Goal: Task Accomplishment & Management: Manage account settings

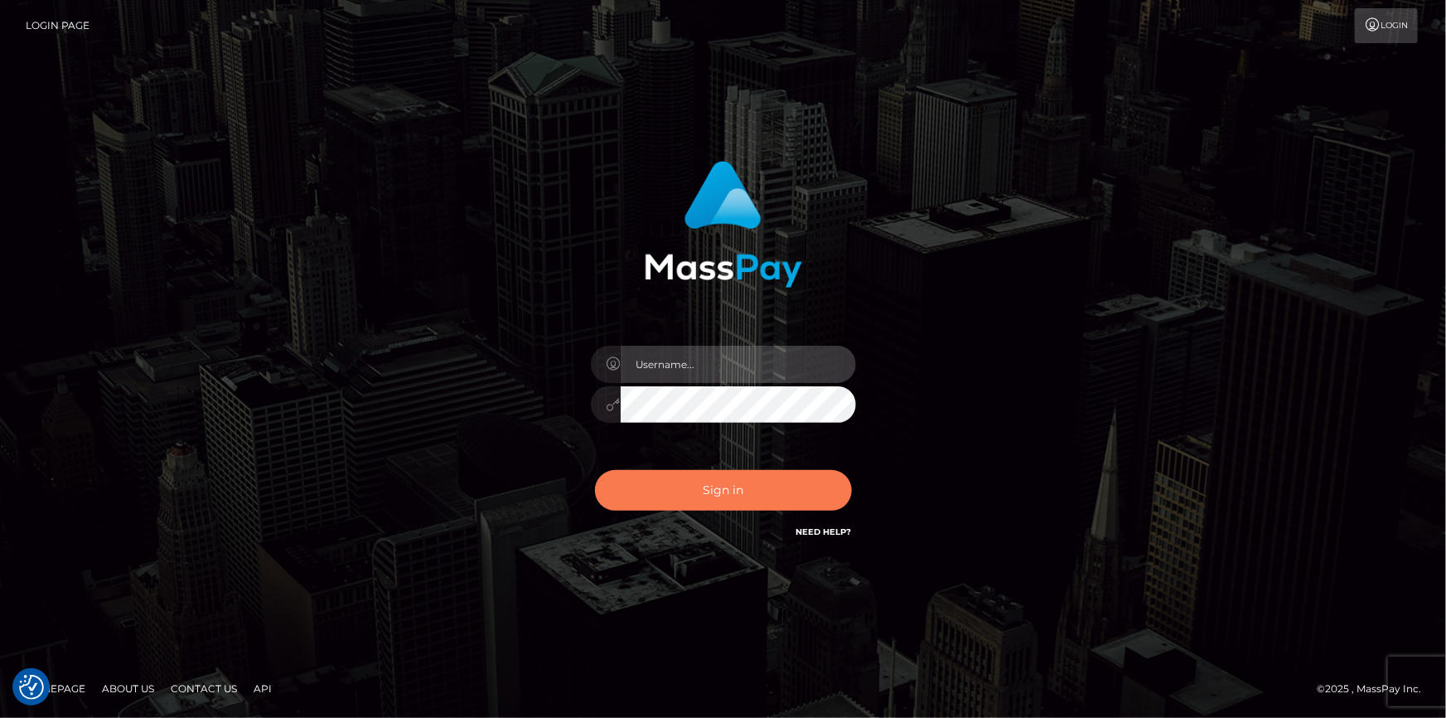
type input "dszikszai"
click at [796, 497] on button "Sign in" at bounding box center [723, 490] width 257 height 41
type input "dszikszai"
click at [784, 496] on button "Sign in" at bounding box center [723, 490] width 257 height 41
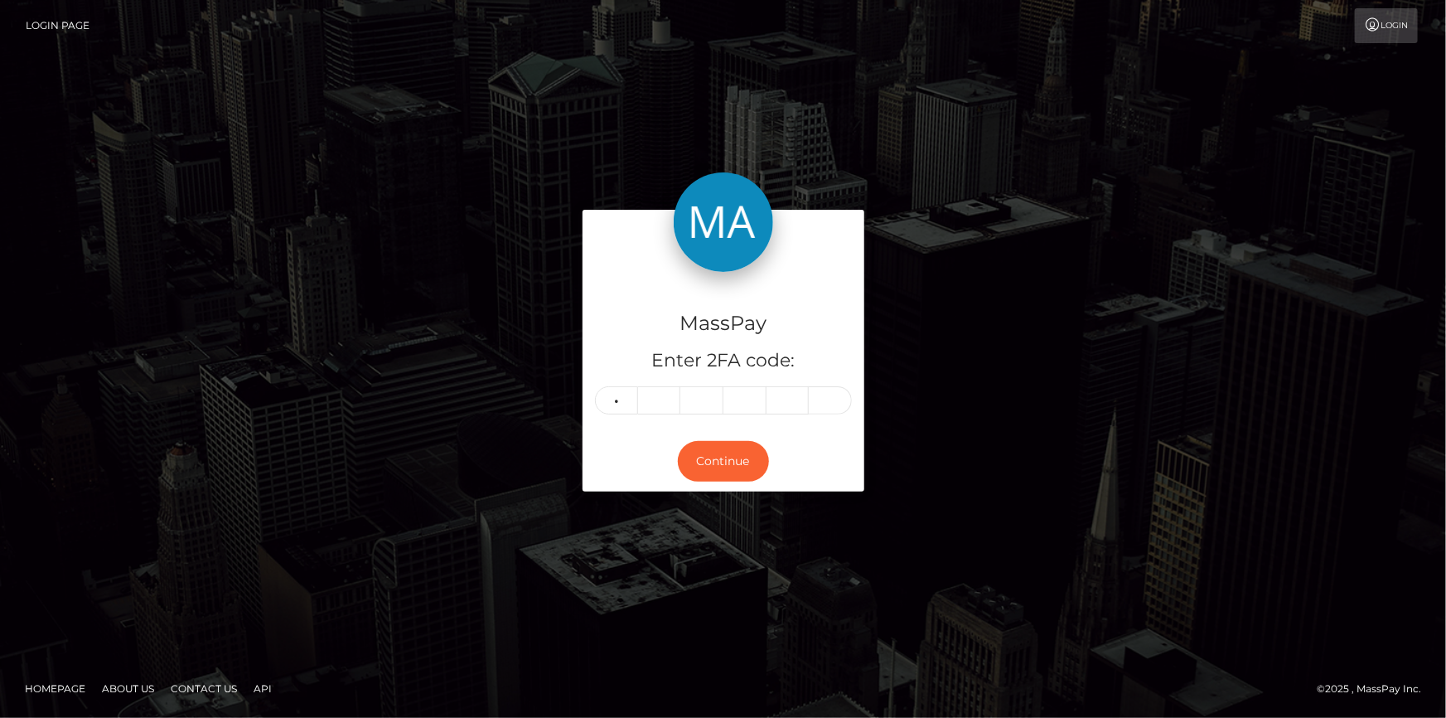
type input "9"
type input "4"
type input "1"
type input "3"
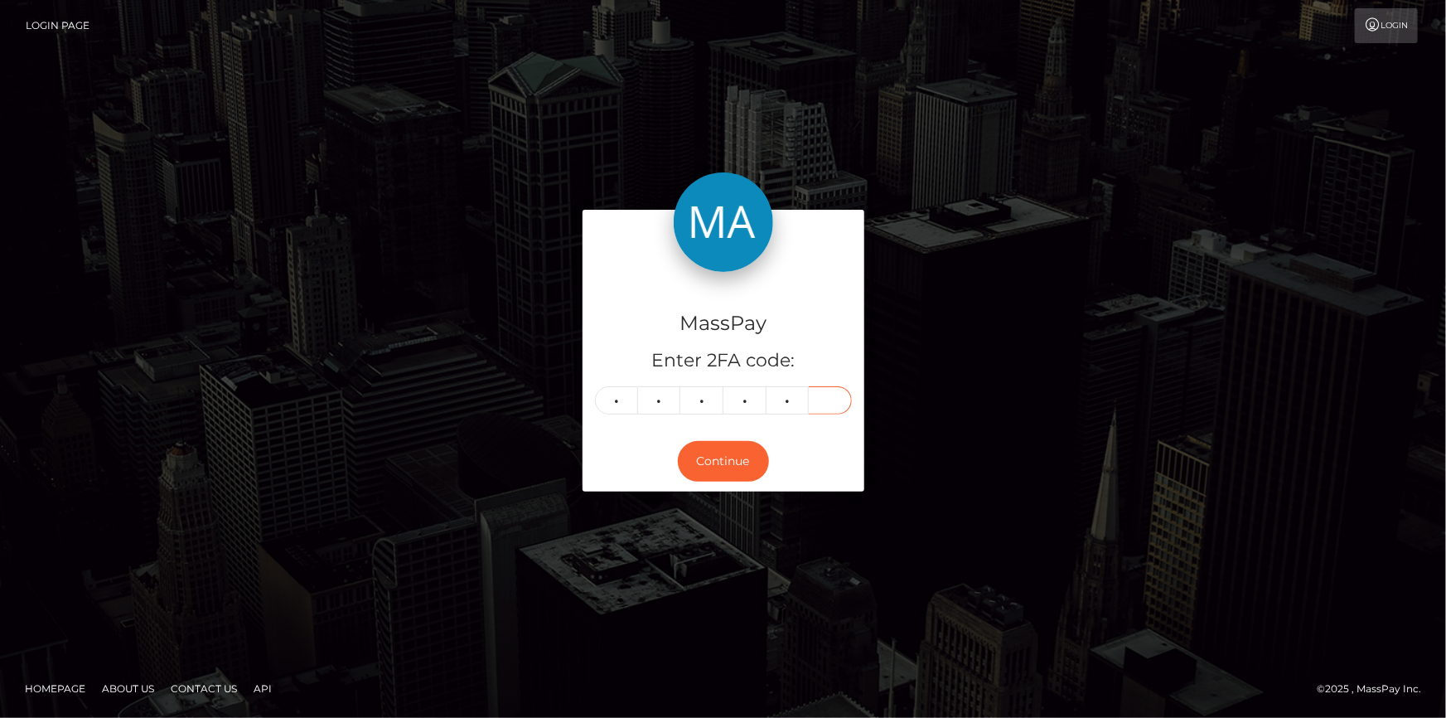
type input "4"
